Goal: Transaction & Acquisition: Purchase product/service

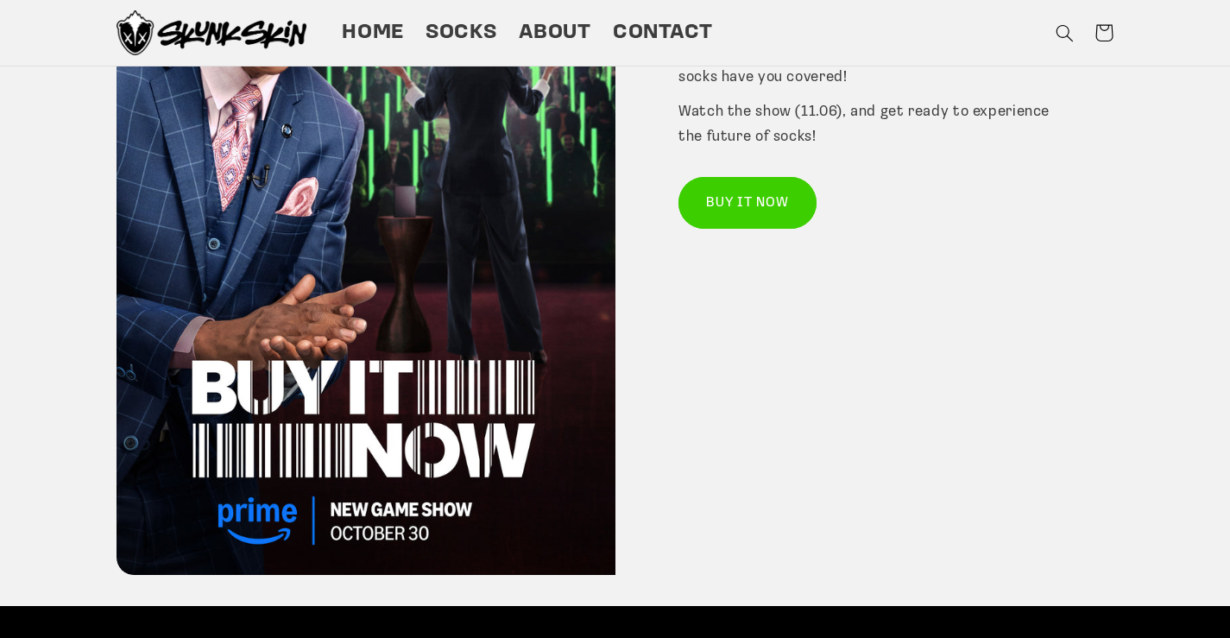
scroll to position [201, 0]
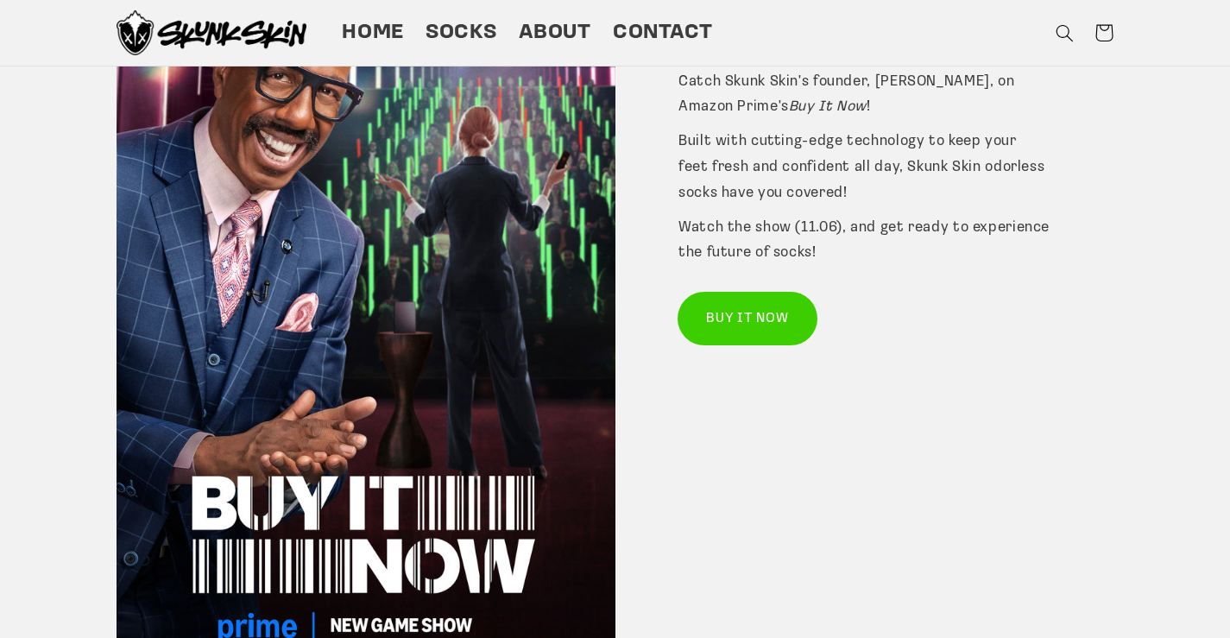
click at [780, 319] on link "BUY IT NOW" at bounding box center [748, 318] width 138 height 51
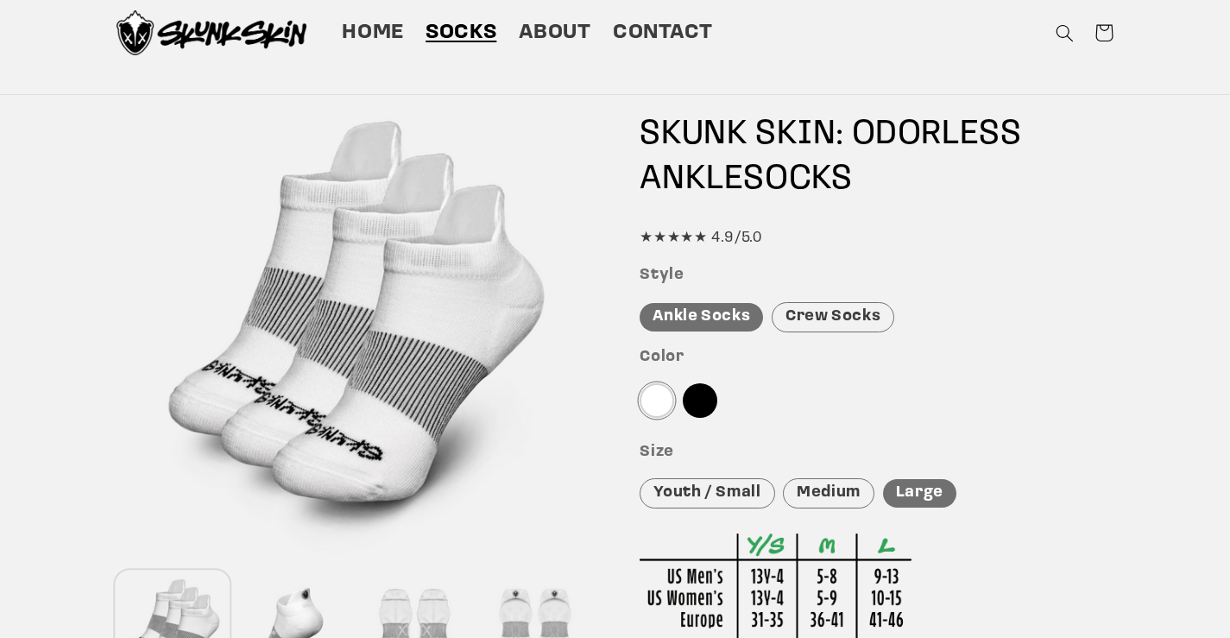
scroll to position [231, 0]
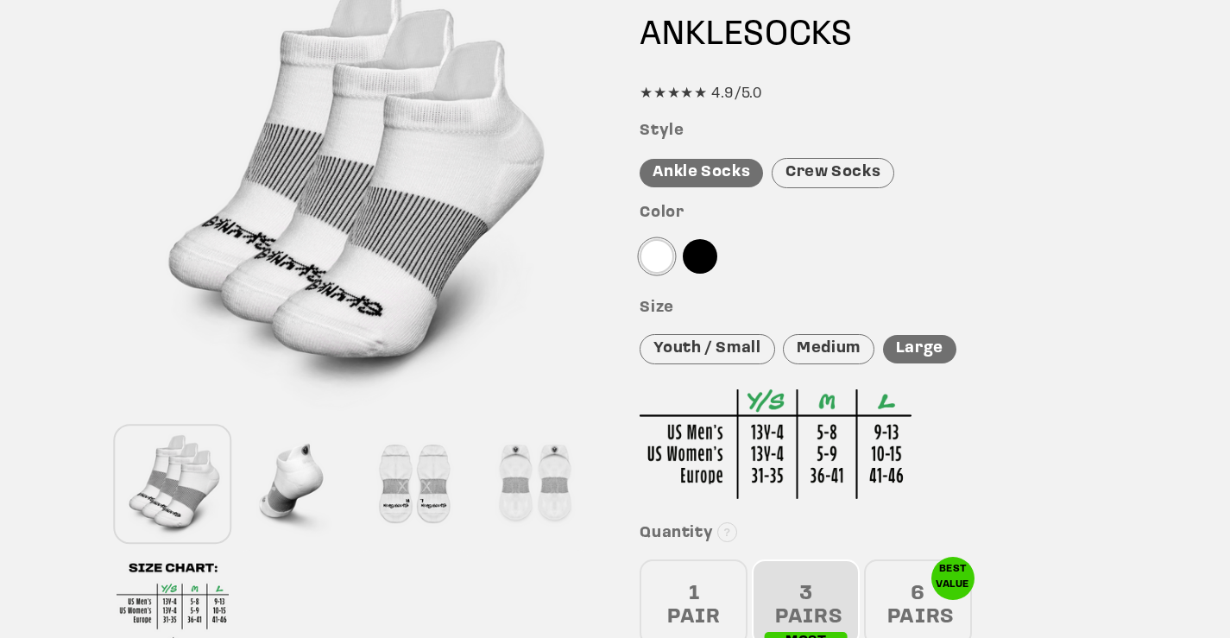
click at [807, 183] on div "Crew Socks" at bounding box center [833, 173] width 123 height 30
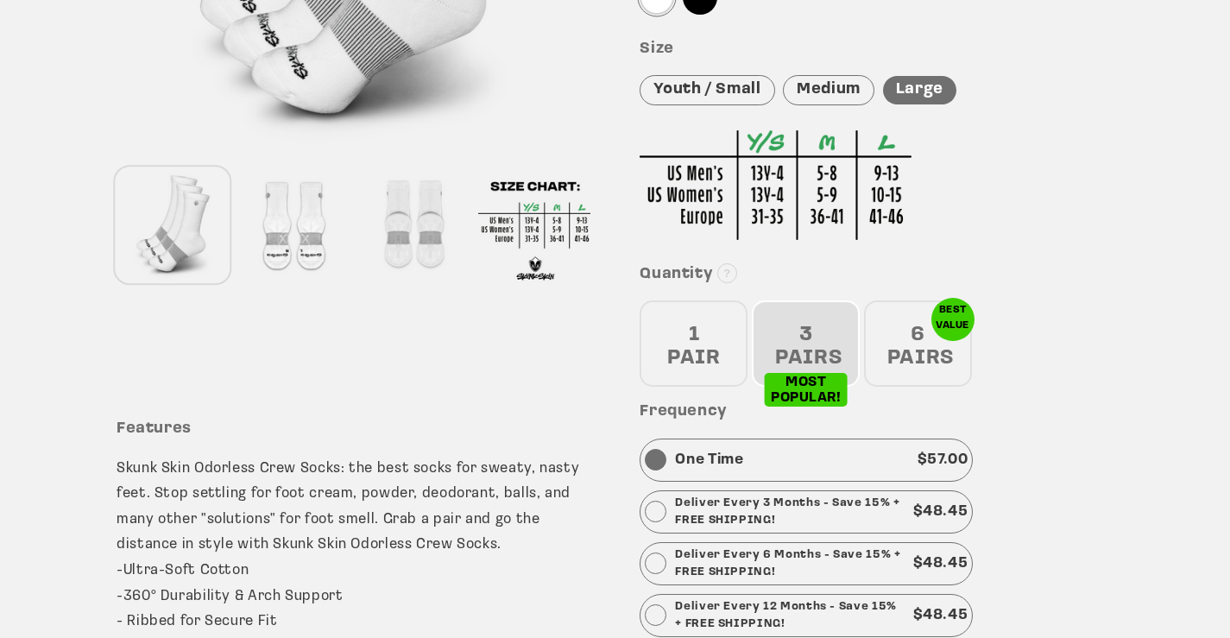
scroll to position [374, 0]
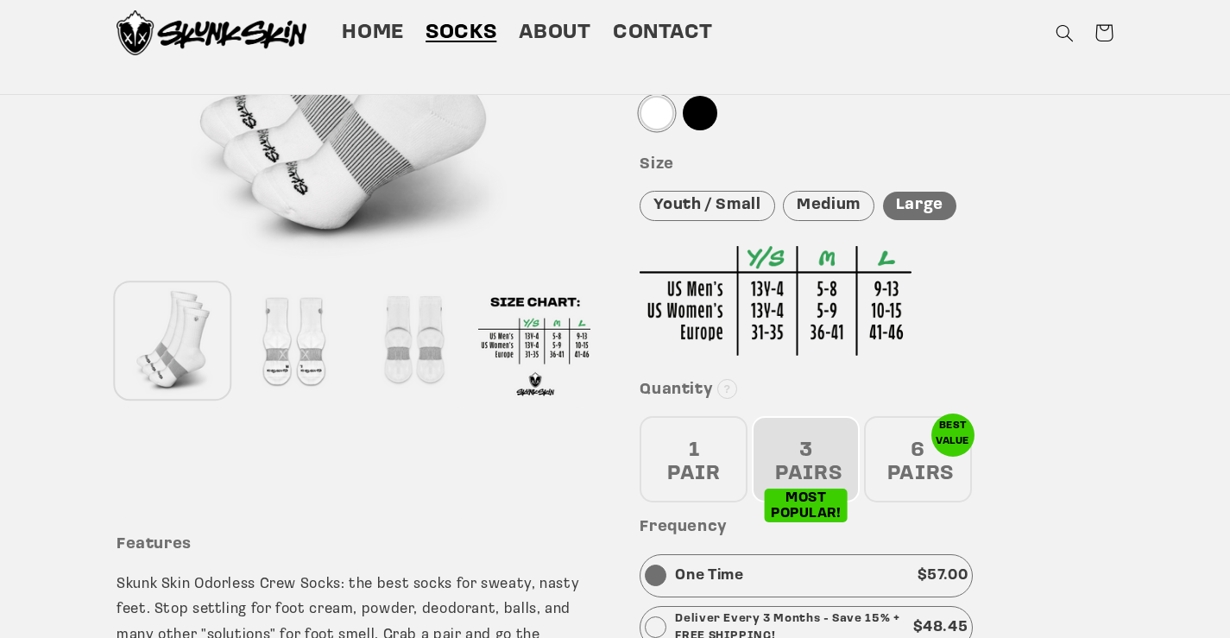
click at [902, 479] on div "6 PAIRS" at bounding box center [918, 459] width 108 height 86
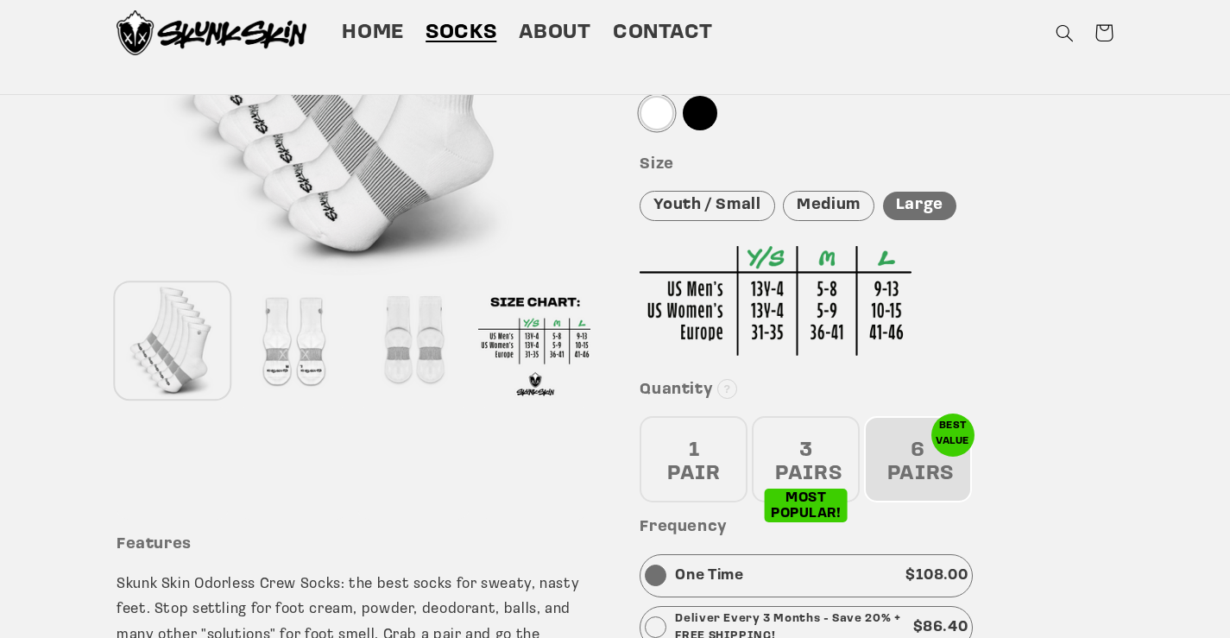
click at [713, 471] on div "1 PAIR" at bounding box center [694, 459] width 108 height 86
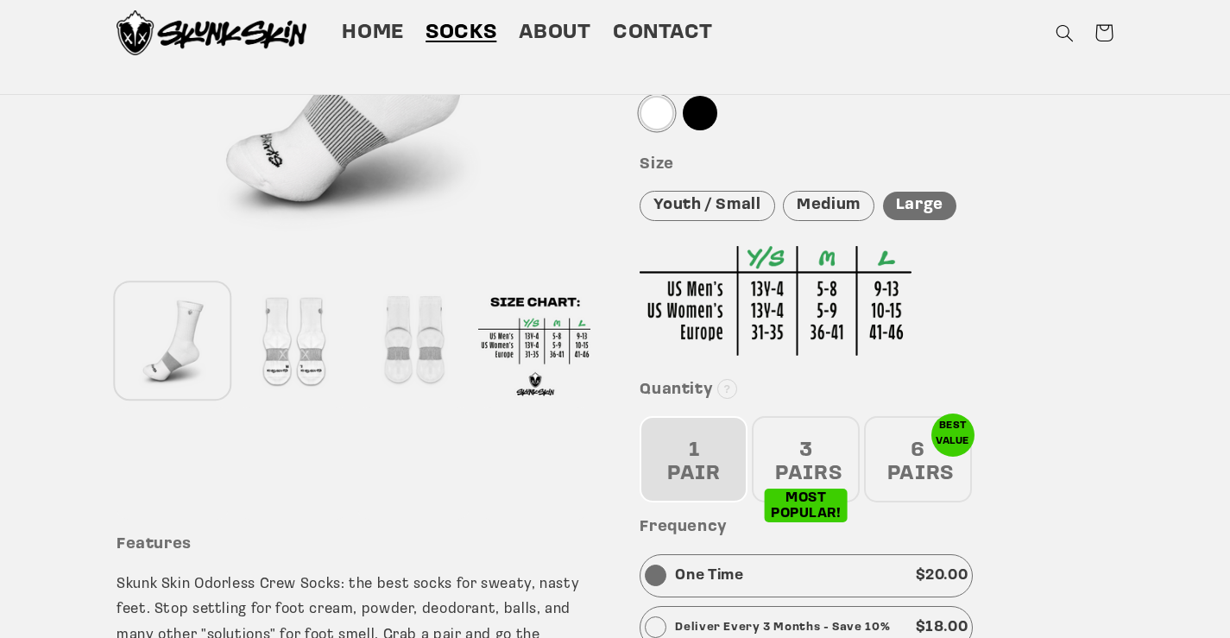
click at [804, 457] on div "3 PAIRS" at bounding box center [806, 459] width 108 height 86
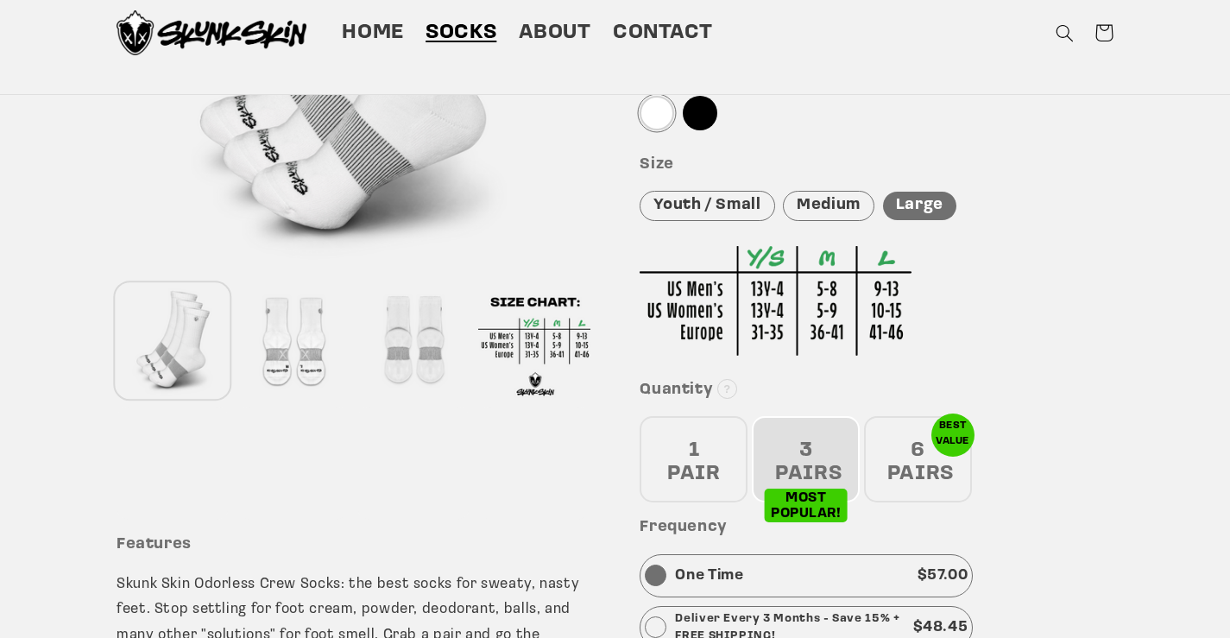
click at [704, 452] on div "1 PAIR" at bounding box center [694, 459] width 108 height 86
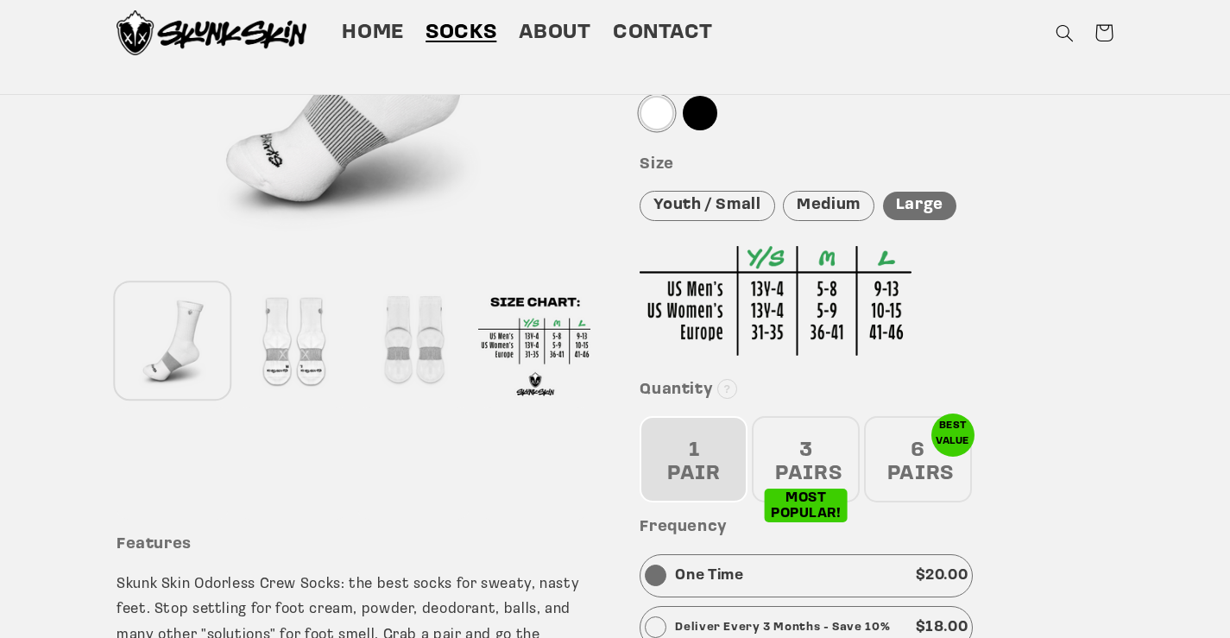
scroll to position [287, 0]
